Goal: Task Accomplishment & Management: Manage account settings

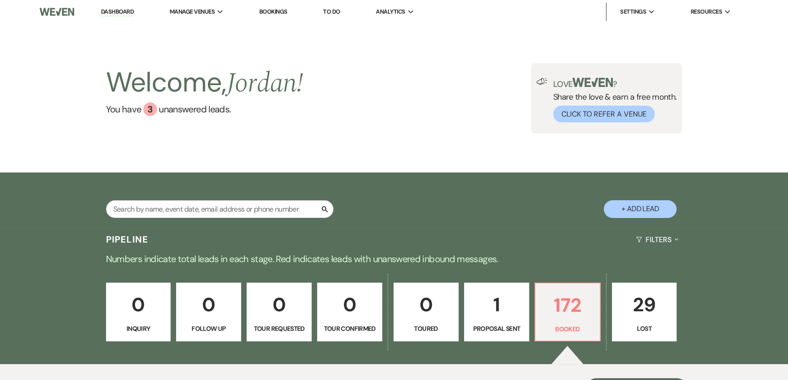
drag, startPoint x: 367, startPoint y: 160, endPoint x: 221, endPoint y: 90, distance: 162.4
click at [367, 160] on div "Welcome, [PERSON_NAME] ! You have 3 unanswered lead s . Love ? Share the love &…" at bounding box center [394, 98] width 788 height 149
click at [124, 8] on link "Dashboard" at bounding box center [117, 12] width 33 height 9
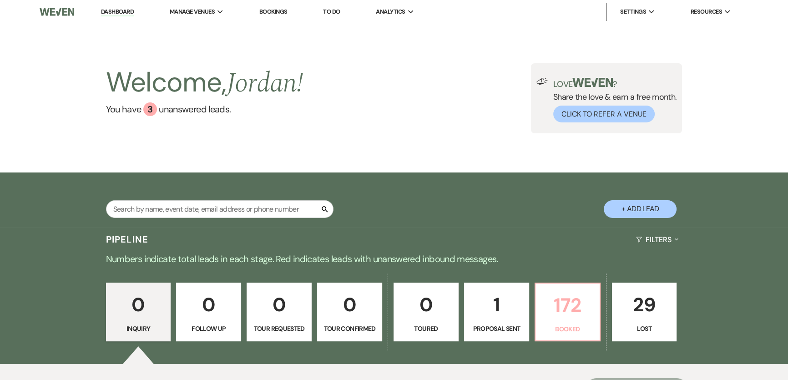
click at [542, 299] on p "172" at bounding box center [567, 305] width 53 height 30
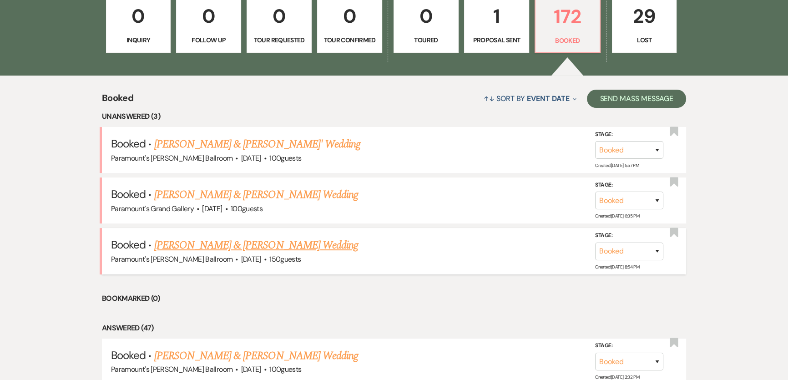
scroll to position [289, 0]
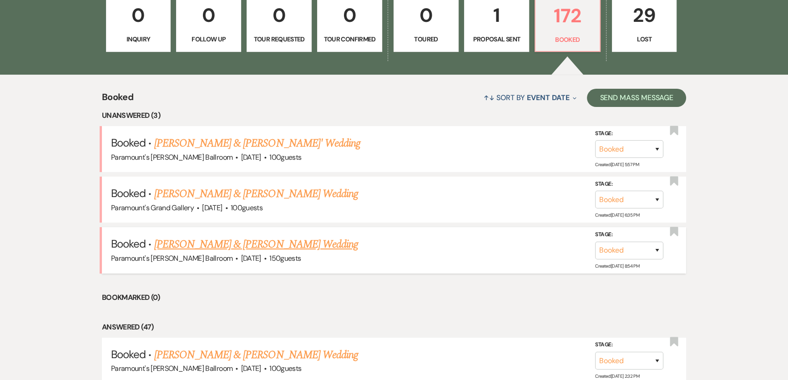
click at [237, 241] on link "[PERSON_NAME] & [PERSON_NAME] Wedding" at bounding box center [256, 244] width 204 height 16
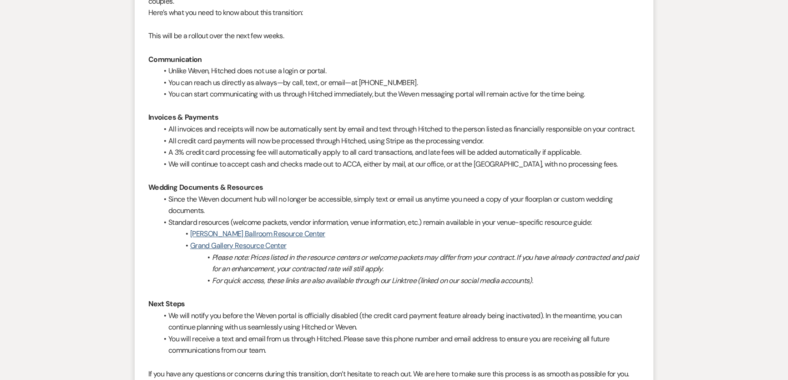
scroll to position [41, 0]
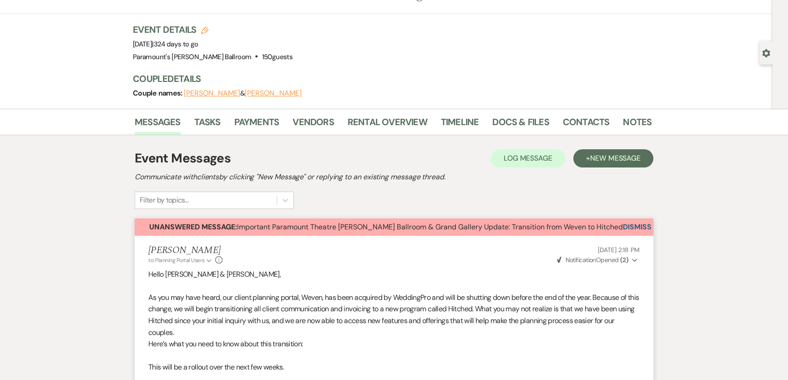
click at [632, 224] on button "Dismiss Alert" at bounding box center [649, 226] width 52 height 17
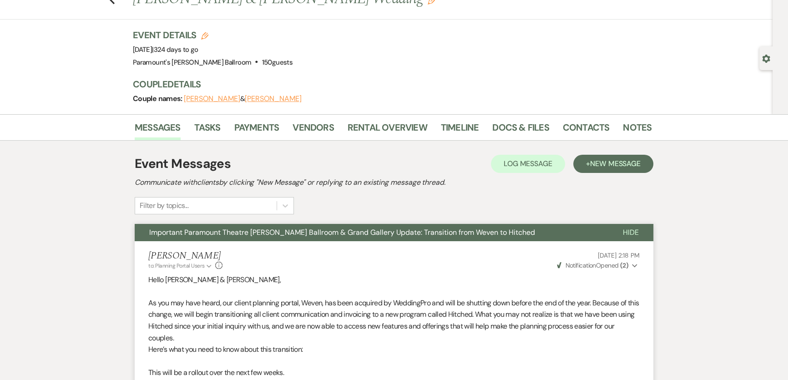
scroll to position [0, 0]
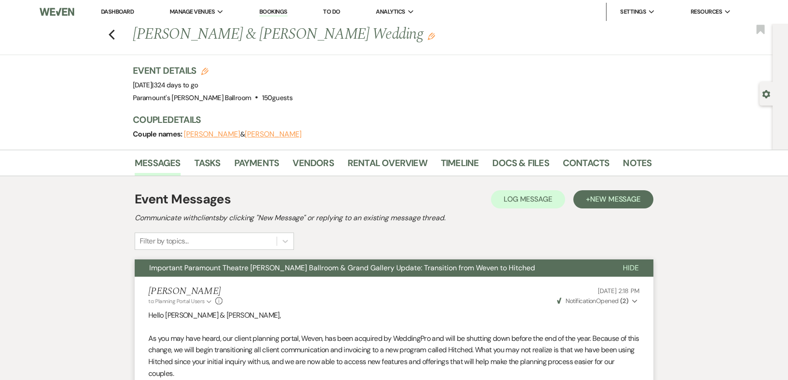
click at [113, 6] on li "Dashboard" at bounding box center [117, 12] width 42 height 18
click at [116, 9] on link "Dashboard" at bounding box center [117, 12] width 33 height 8
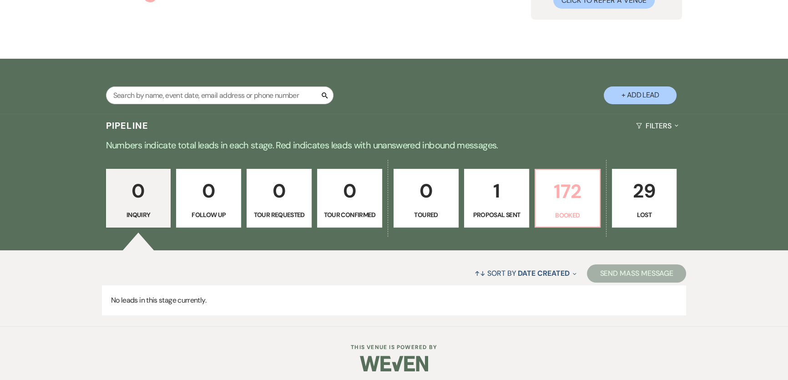
scroll to position [118, 0]
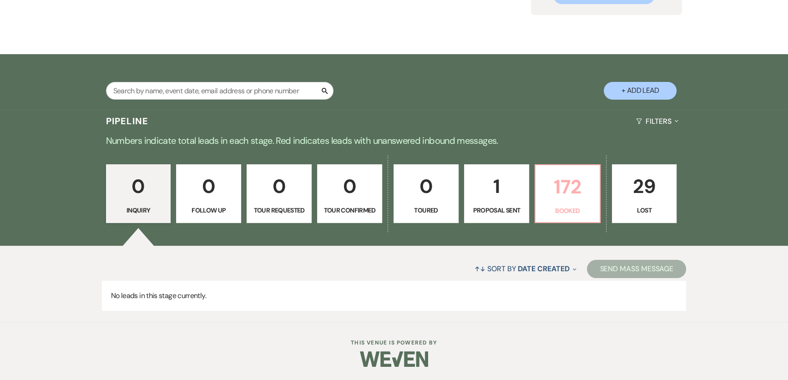
click at [541, 168] on link "172 Booked" at bounding box center [568, 193] width 66 height 59
